Goal: Transaction & Acquisition: Purchase product/service

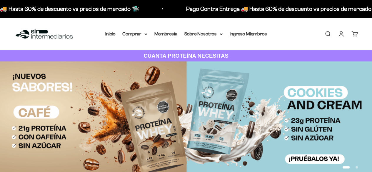
click at [341, 33] on link "Iniciar sesión" at bounding box center [341, 34] width 6 height 6
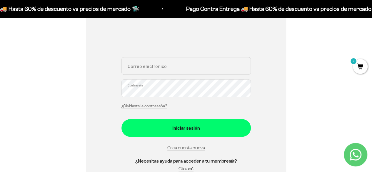
scroll to position [88, 0]
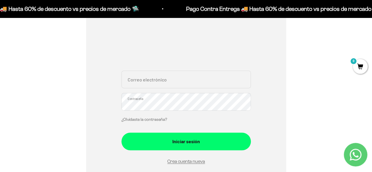
click at [151, 119] on link "¿Olvidaste la contraseña?" at bounding box center [144, 119] width 46 height 4
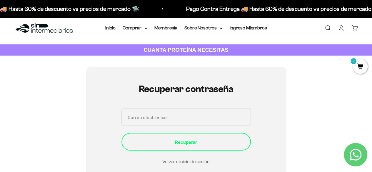
scroll to position [0, 0]
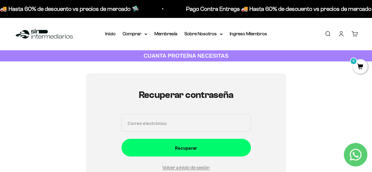
click at [183, 125] on input "Correo electrónico" at bounding box center [185, 123] width 129 height 18
type input "joseorjuelae@gmail.com"
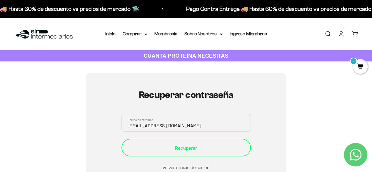
click at [186, 144] on div "Recuperar" at bounding box center [186, 148] width 106 height 8
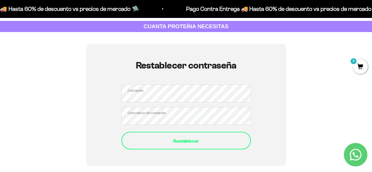
click at [194, 137] on div "Restablecer" at bounding box center [186, 141] width 106 height 8
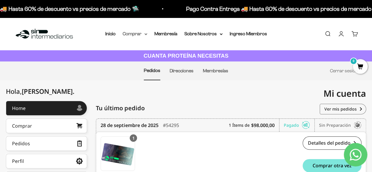
click at [146, 34] on icon at bounding box center [146, 33] width 2 height 1
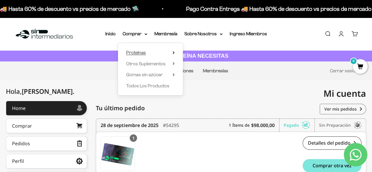
click at [145, 54] on span "Proteínas" at bounding box center [136, 52] width 20 height 5
click at [172, 63] on summary "Otros Suplementos" at bounding box center [150, 64] width 48 height 8
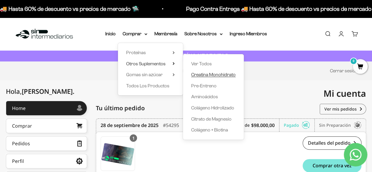
click at [209, 76] on span "Creatina Monohidrato" at bounding box center [213, 74] width 44 height 5
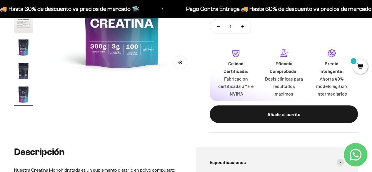
scroll to position [147, 0]
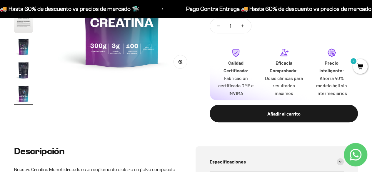
click at [244, 24] on button "Aumentar cantidad" at bounding box center [242, 26] width 17 height 14
type input "2"
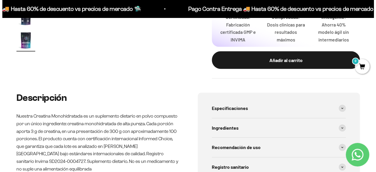
scroll to position [176, 0]
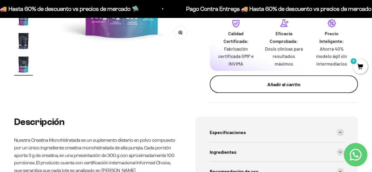
click at [286, 83] on div "Añadir al carrito" at bounding box center [283, 85] width 125 height 8
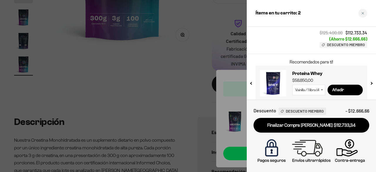
scroll to position [72, 0]
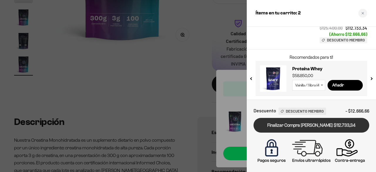
click at [314, 123] on link "Finalizar Compra [PERSON_NAME] $112.733,34" at bounding box center [312, 125] width 116 height 15
